Goal: Task Accomplishment & Management: Complete application form

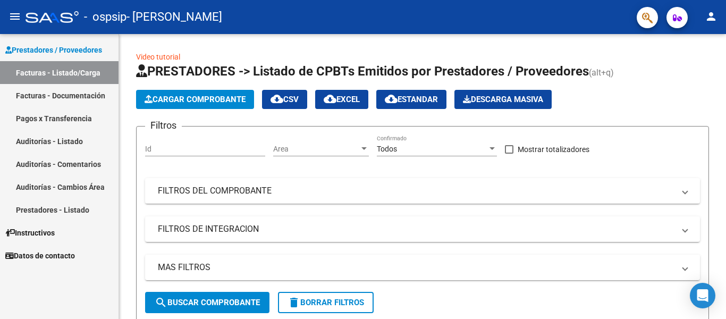
click at [57, 96] on link "Facturas - Documentación" at bounding box center [59, 95] width 118 height 23
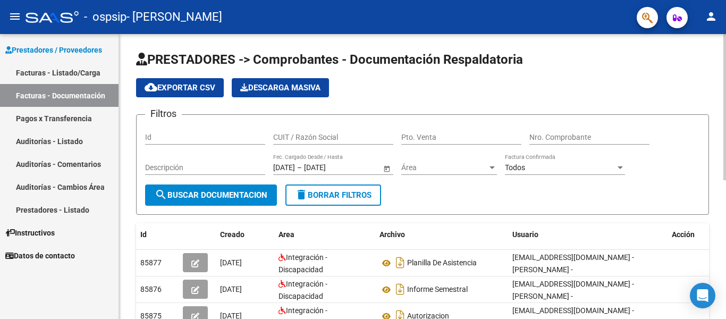
click at [720, 82] on div "PRESTADORES -> Comprobantes - Documentación Respaldatoria cloud_download Export…" at bounding box center [423, 307] width 609 height 546
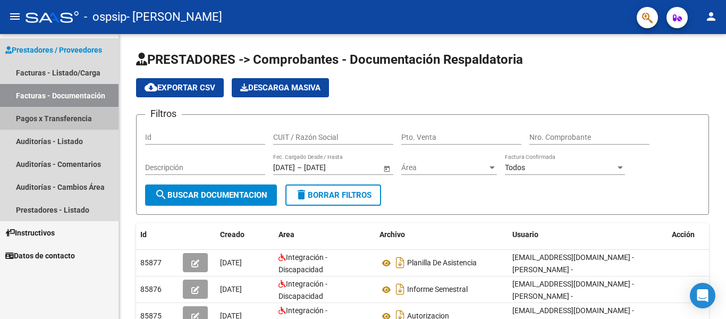
click at [68, 119] on link "Pagos x Transferencia" at bounding box center [59, 118] width 118 height 23
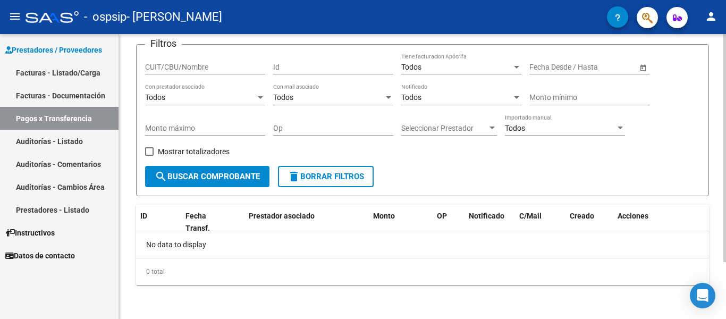
scroll to position [62, 0]
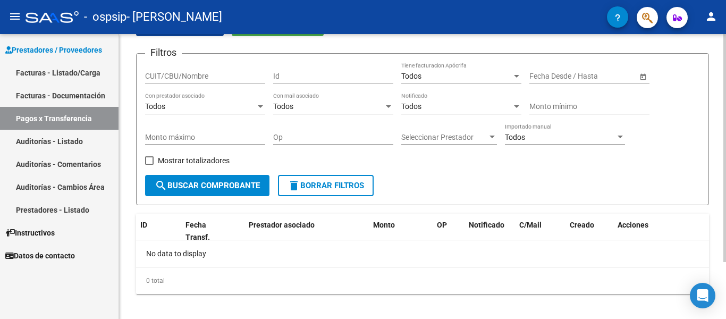
click at [725, 145] on div at bounding box center [724, 148] width 3 height 228
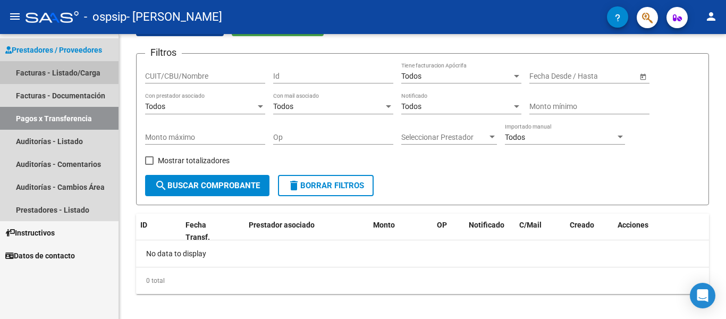
click at [64, 73] on link "Facturas - Listado/Carga" at bounding box center [59, 72] width 118 height 23
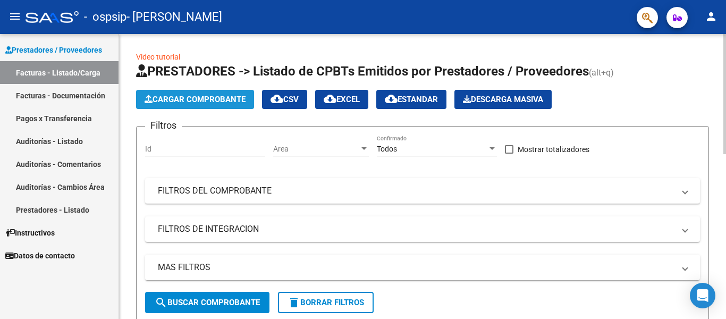
click at [199, 96] on span "Cargar Comprobante" at bounding box center [195, 100] width 101 height 10
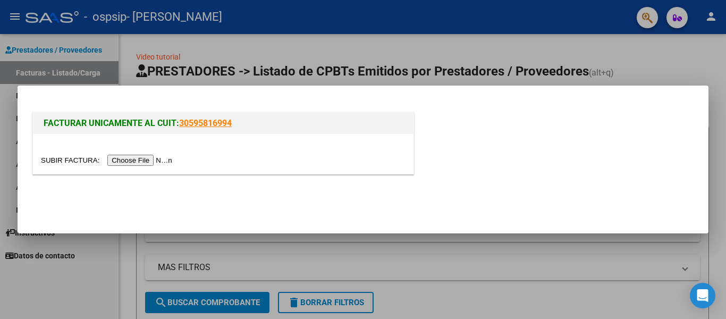
click at [151, 162] on input "file" at bounding box center [108, 160] width 134 height 11
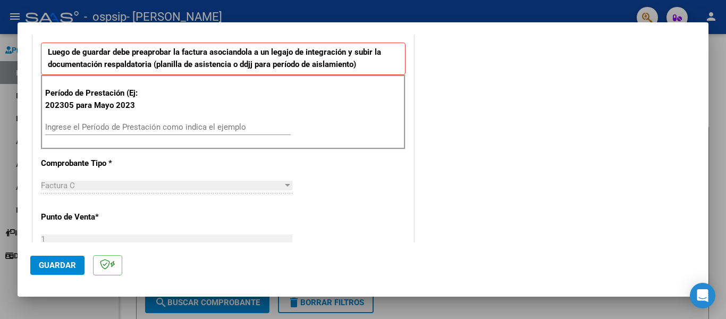
scroll to position [271, 0]
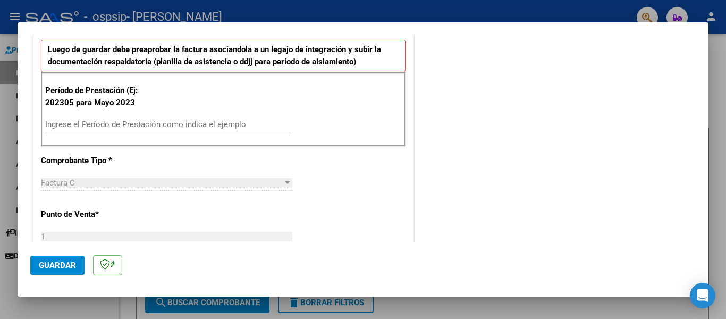
click at [148, 128] on input "Ingrese el Período de Prestación como indica el ejemplo" at bounding box center [167, 125] width 245 height 10
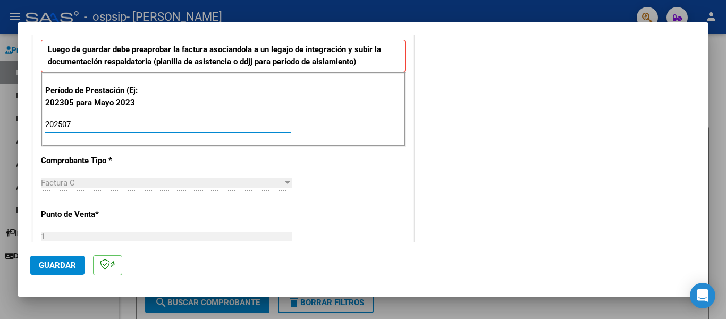
type input "202507"
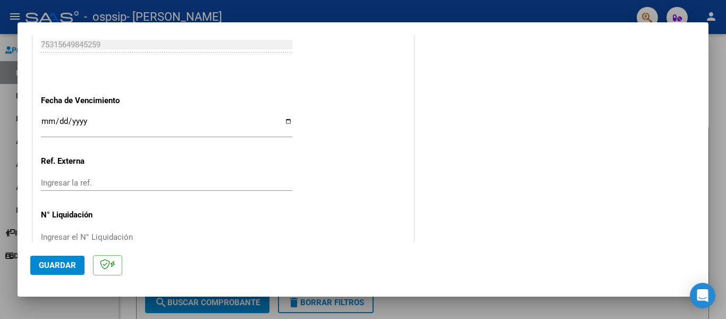
scroll to position [694, 0]
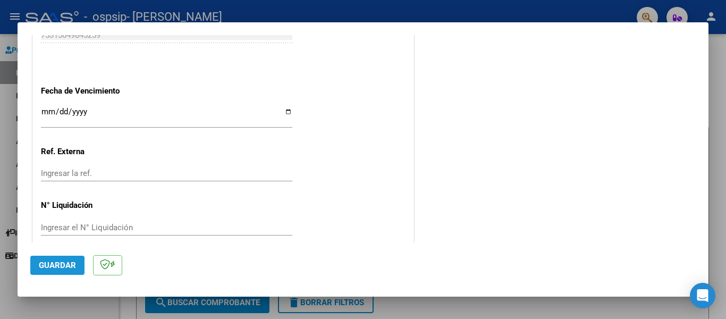
click at [58, 264] on span "Guardar" at bounding box center [57, 265] width 37 height 10
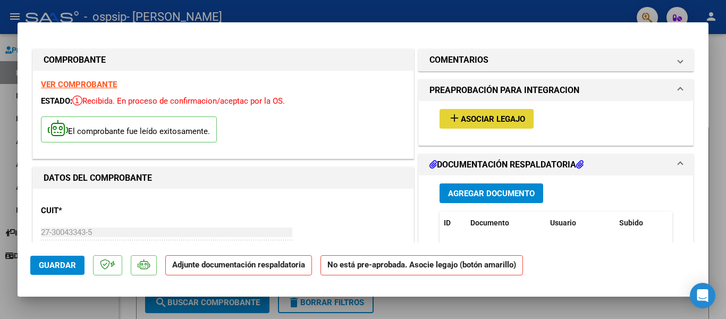
click at [483, 116] on span "Asociar Legajo" at bounding box center [493, 119] width 64 height 10
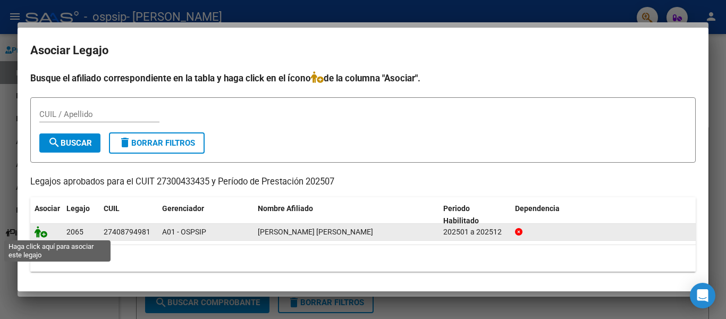
click at [43, 233] on icon at bounding box center [41, 232] width 13 height 12
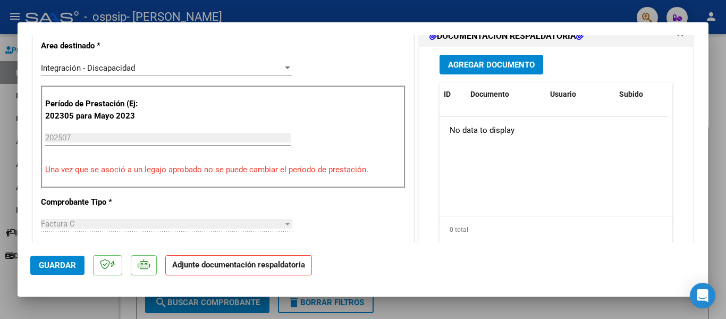
scroll to position [272, 0]
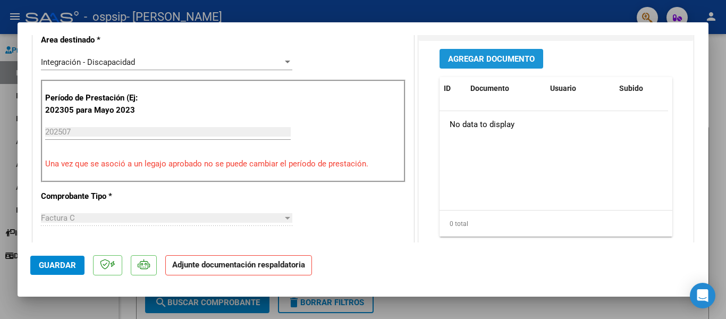
click at [495, 56] on span "Agregar Documento" at bounding box center [491, 59] width 87 height 10
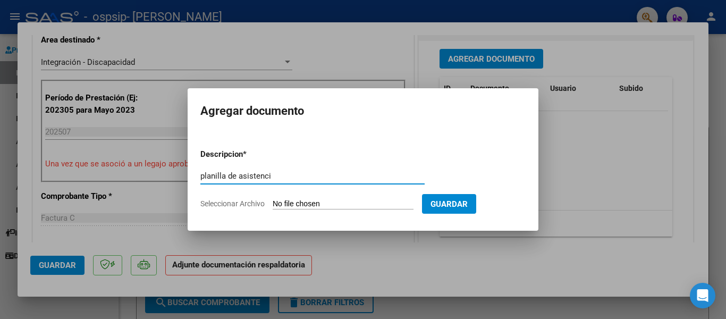
type input "planilla de asistencia"
type input "C:\fakepath\1754992831922.pdf"
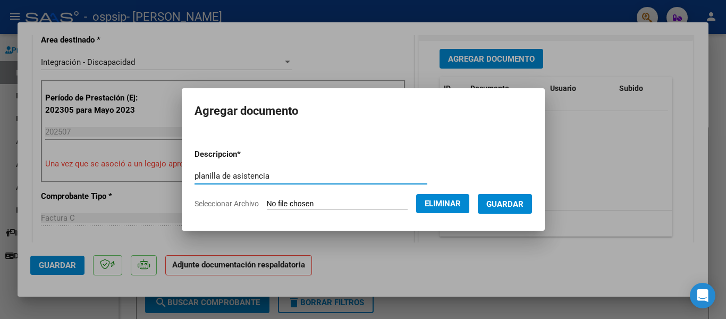
type input "planilla de asistencia"
click at [511, 206] on span "Guardar" at bounding box center [504, 204] width 37 height 10
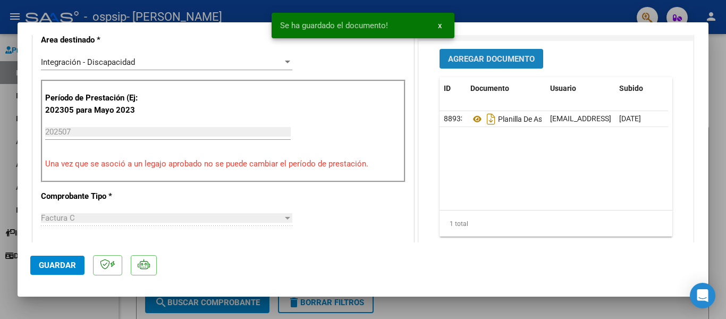
click at [506, 60] on span "Agregar Documento" at bounding box center [491, 59] width 87 height 10
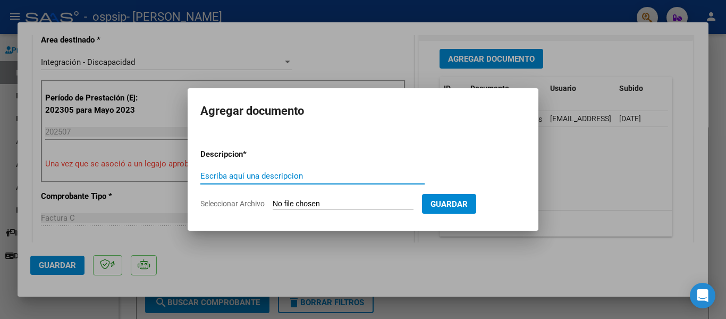
click at [310, 201] on input "Seleccionar Archivo" at bounding box center [343, 204] width 141 height 10
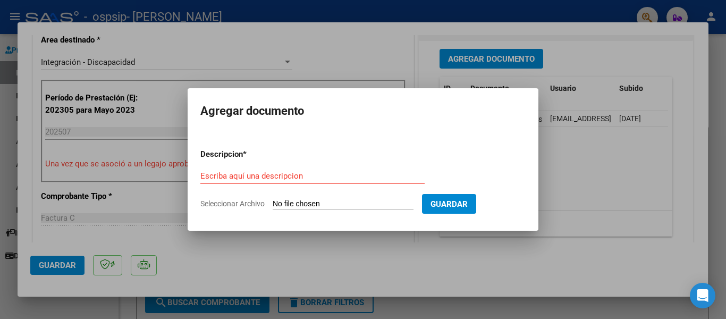
type input "C:\fakepath\AUTORIZACION 2025.pdf"
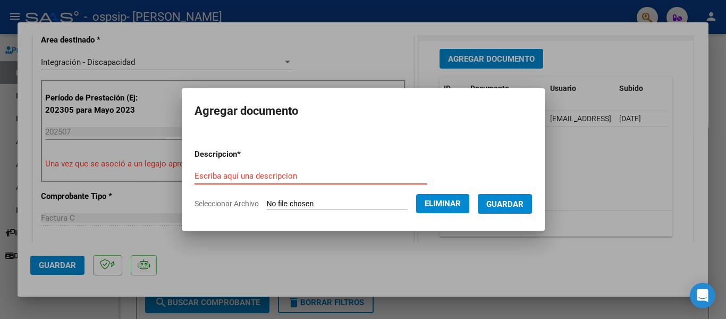
click at [294, 176] on input "Escriba aquí una descripcion" at bounding box center [310, 176] width 233 height 10
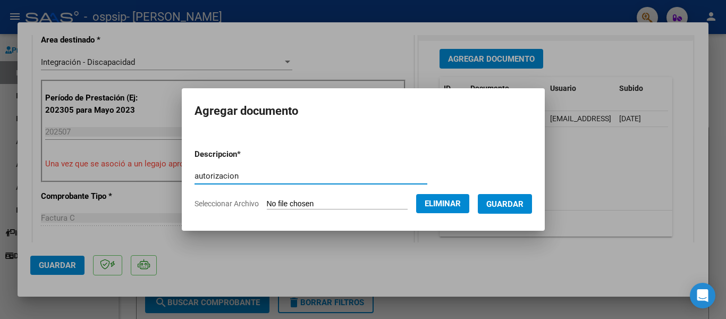
type input "autorizacion"
click at [495, 211] on button "Guardar" at bounding box center [505, 204] width 54 height 20
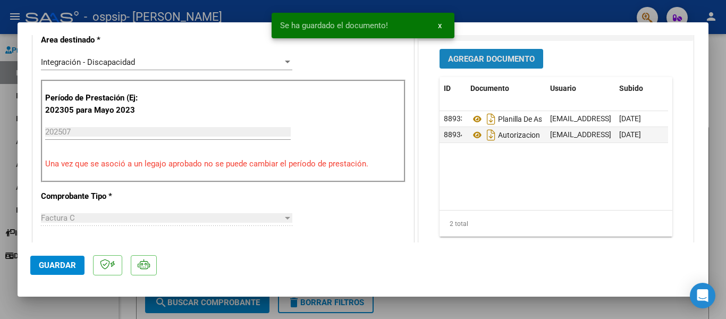
click at [487, 58] on span "Agregar Documento" at bounding box center [491, 59] width 87 height 10
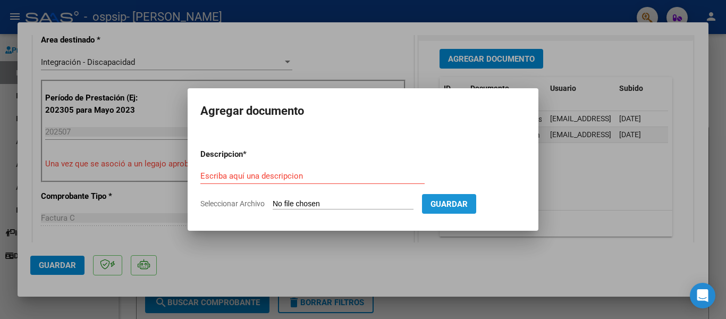
click at [442, 204] on span "Guardar" at bounding box center [448, 204] width 37 height 10
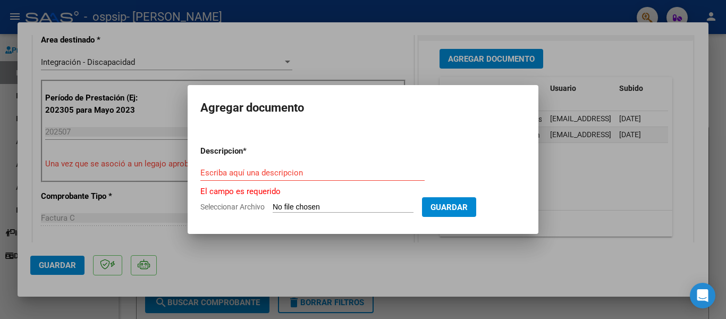
click at [312, 206] on input "Seleccionar Archivo" at bounding box center [343, 207] width 141 height 10
type input "C:\fakepath\CUD.pdf"
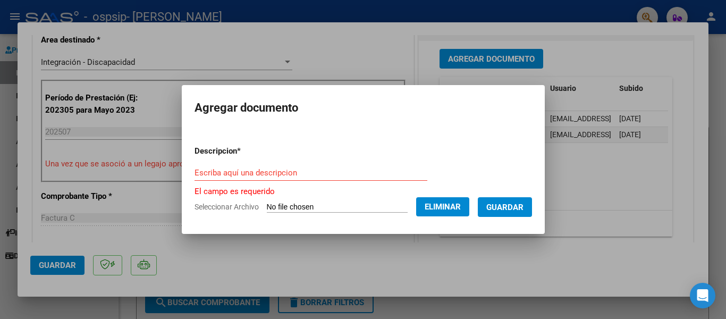
drag, startPoint x: 292, startPoint y: 164, endPoint x: 282, endPoint y: 171, distance: 12.2
click at [282, 171] on form "Descripcion * Escriba aquí una descripcion El campo es requerido Seleccionar Ar…" at bounding box center [362, 179] width 337 height 84
click at [282, 171] on input "Escriba aquí una descripcion" at bounding box center [310, 173] width 233 height 10
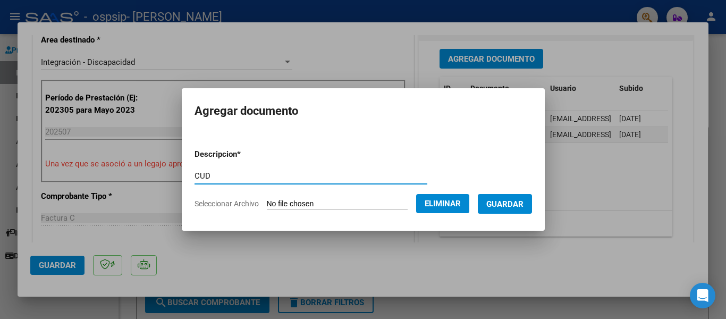
type input "CUD"
click at [506, 202] on span "Guardar" at bounding box center [504, 204] width 37 height 10
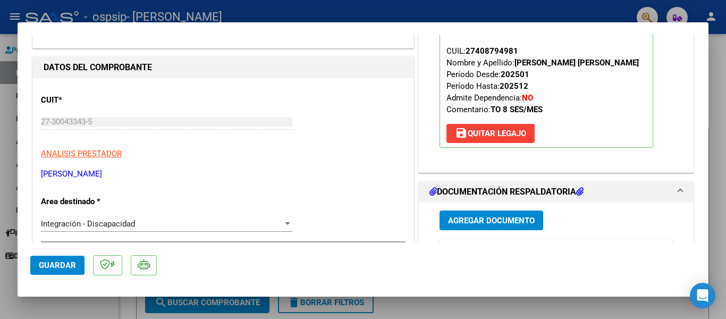
scroll to position [0, 0]
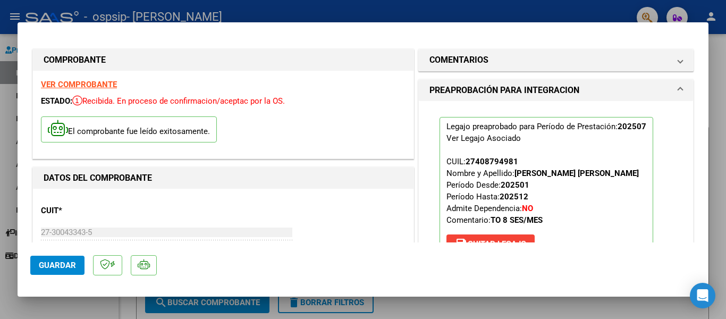
click at [103, 83] on strong "VER COMPROBANTE" at bounding box center [79, 85] width 76 height 10
click at [65, 268] on span "Guardar" at bounding box center [57, 265] width 37 height 10
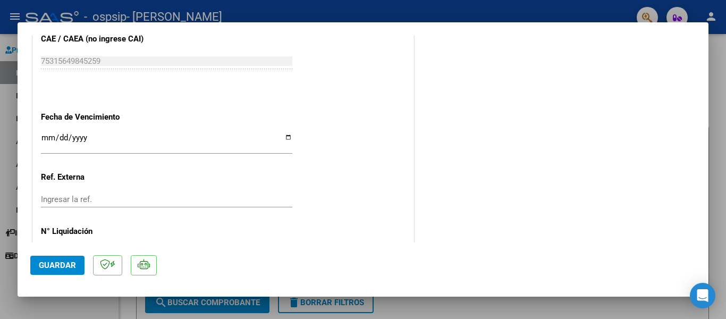
scroll to position [731, 0]
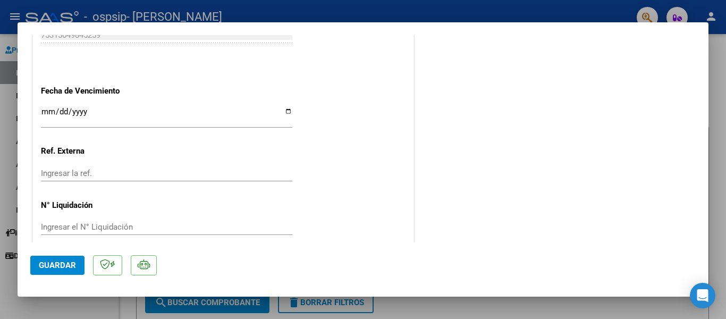
click at [50, 259] on button "Guardar" at bounding box center [57, 265] width 54 height 19
click at [479, 298] on div at bounding box center [363, 159] width 726 height 319
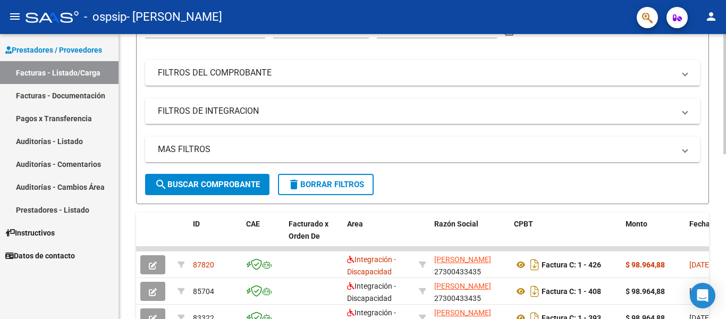
click at [725, 112] on div at bounding box center [724, 94] width 3 height 120
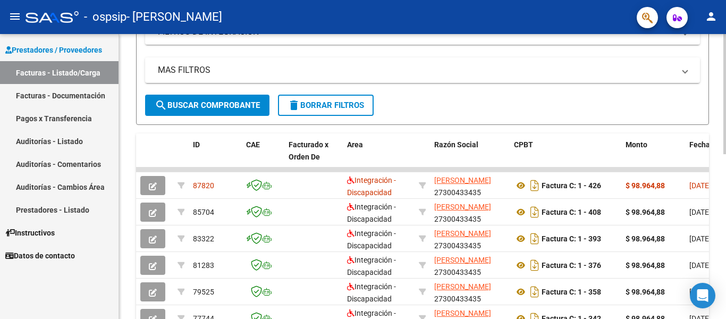
click at [725, 146] on div at bounding box center [724, 94] width 3 height 120
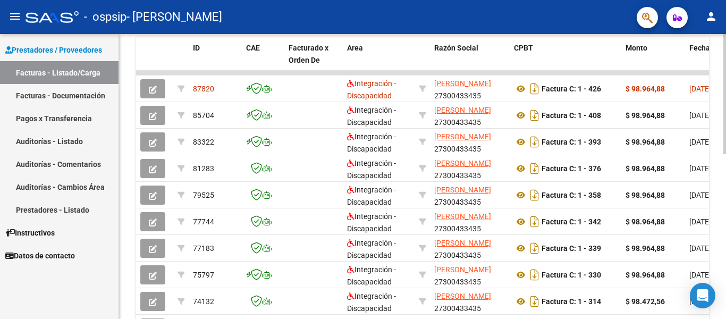
scroll to position [389, 0]
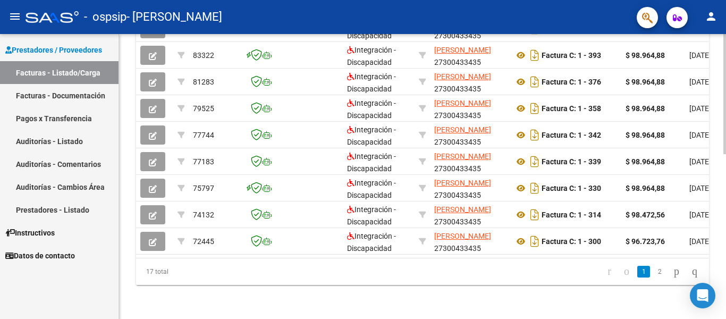
click at [725, 154] on div at bounding box center [724, 94] width 3 height 120
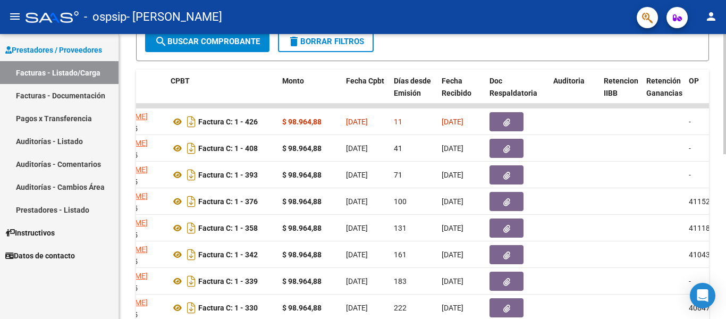
scroll to position [260, 0]
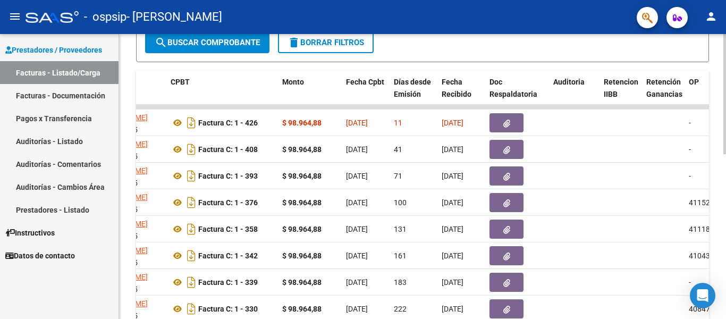
click at [717, 162] on div "Video tutorial PRESTADORES -> Listado de CPBTs Emitidos por Prestadores / Prove…" at bounding box center [423, 106] width 609 height 665
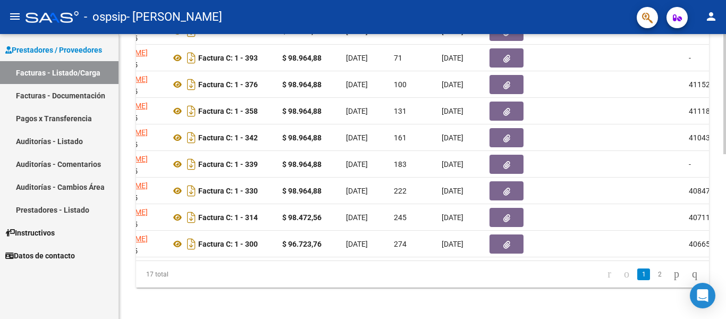
scroll to position [380, 0]
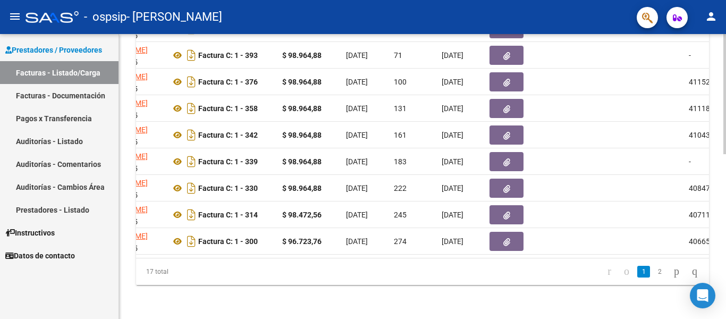
click at [725, 154] on div at bounding box center [724, 94] width 3 height 120
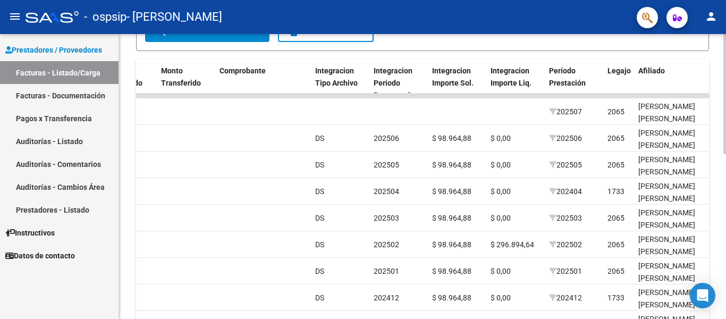
scroll to position [218, 0]
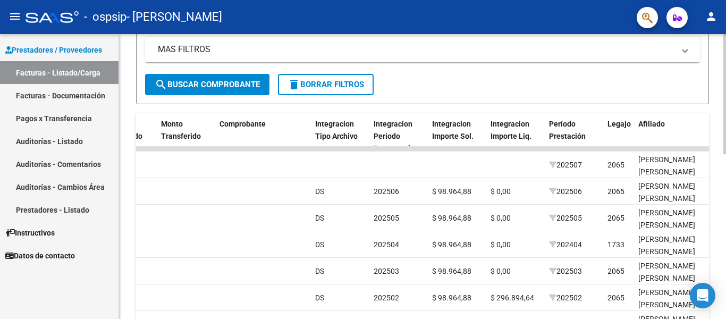
click at [721, 172] on div "Video tutorial PRESTADORES -> Listado de CPBTs Emitidos por Prestadores / Prove…" at bounding box center [423, 148] width 609 height 665
